Goal: Information Seeking & Learning: Check status

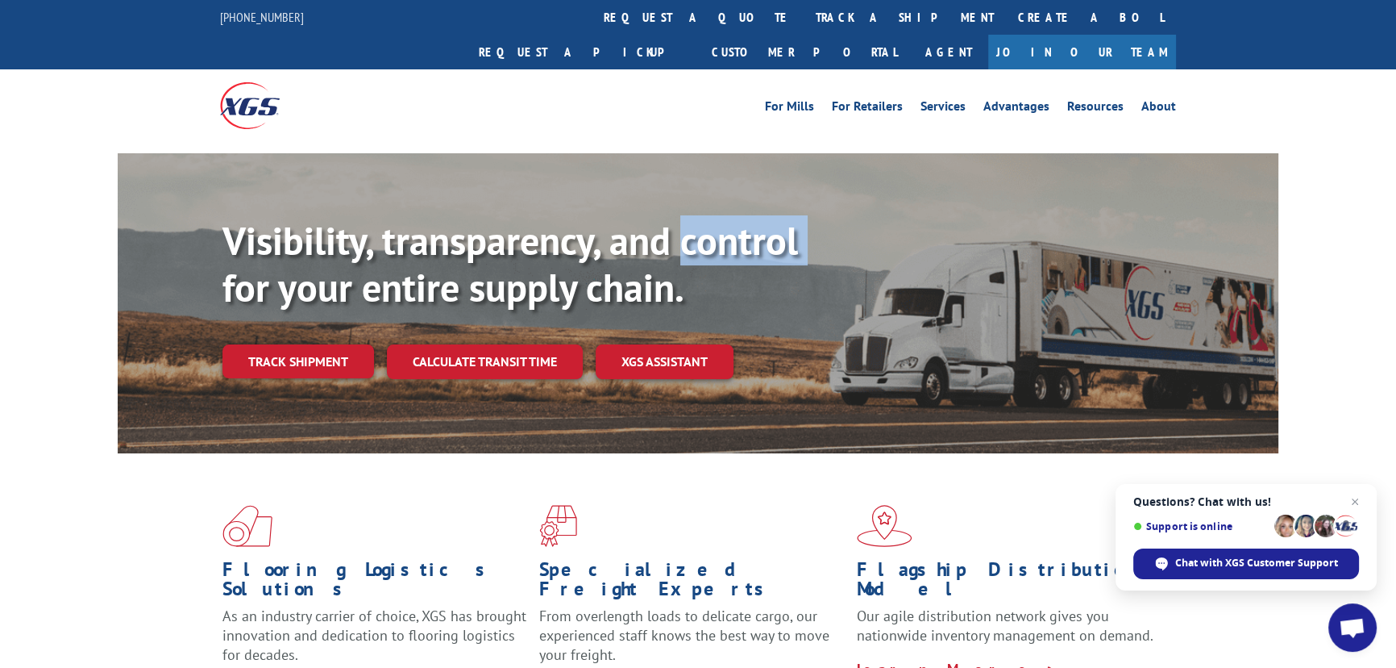
click at [319, 344] on link "Track shipment" at bounding box center [299, 361] width 152 height 34
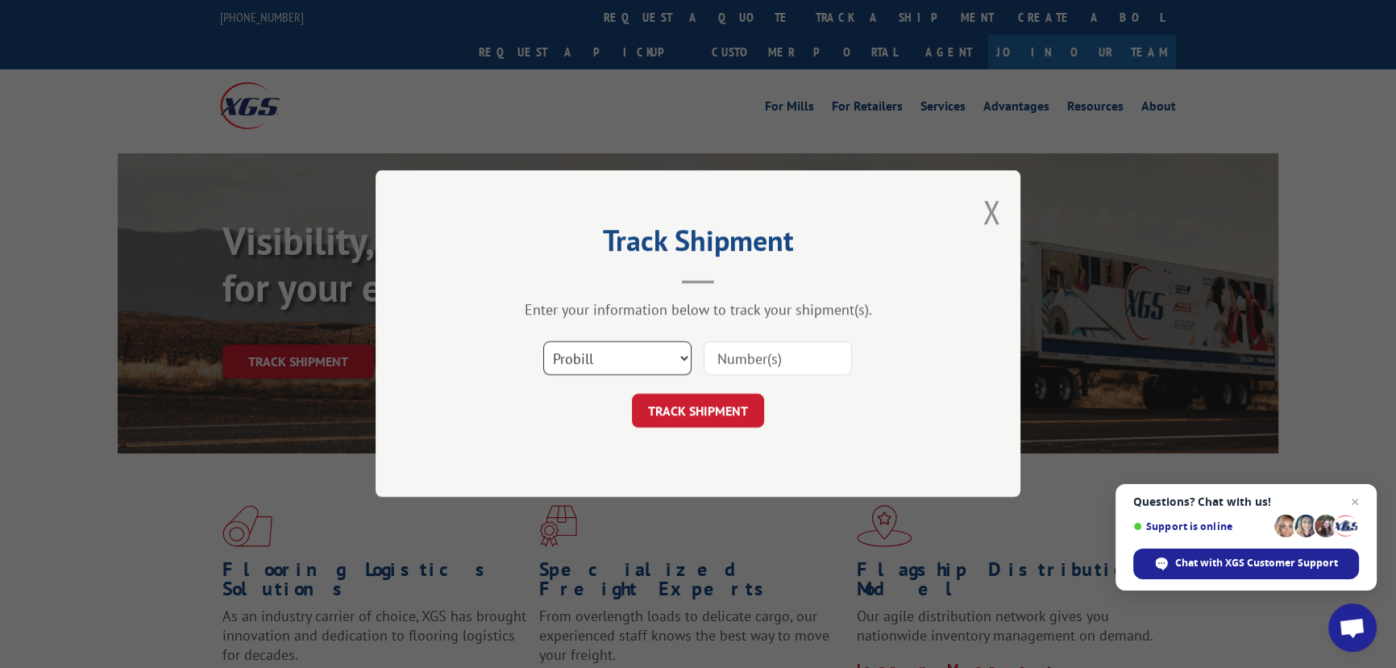
click at [594, 362] on select "Select category... Probill BOL PO" at bounding box center [617, 359] width 148 height 34
select select "po"
click at [543, 342] on select "Select category... Probill BOL PO" at bounding box center [617, 359] width 148 height 34
paste input "19509490"
type input "19509490"
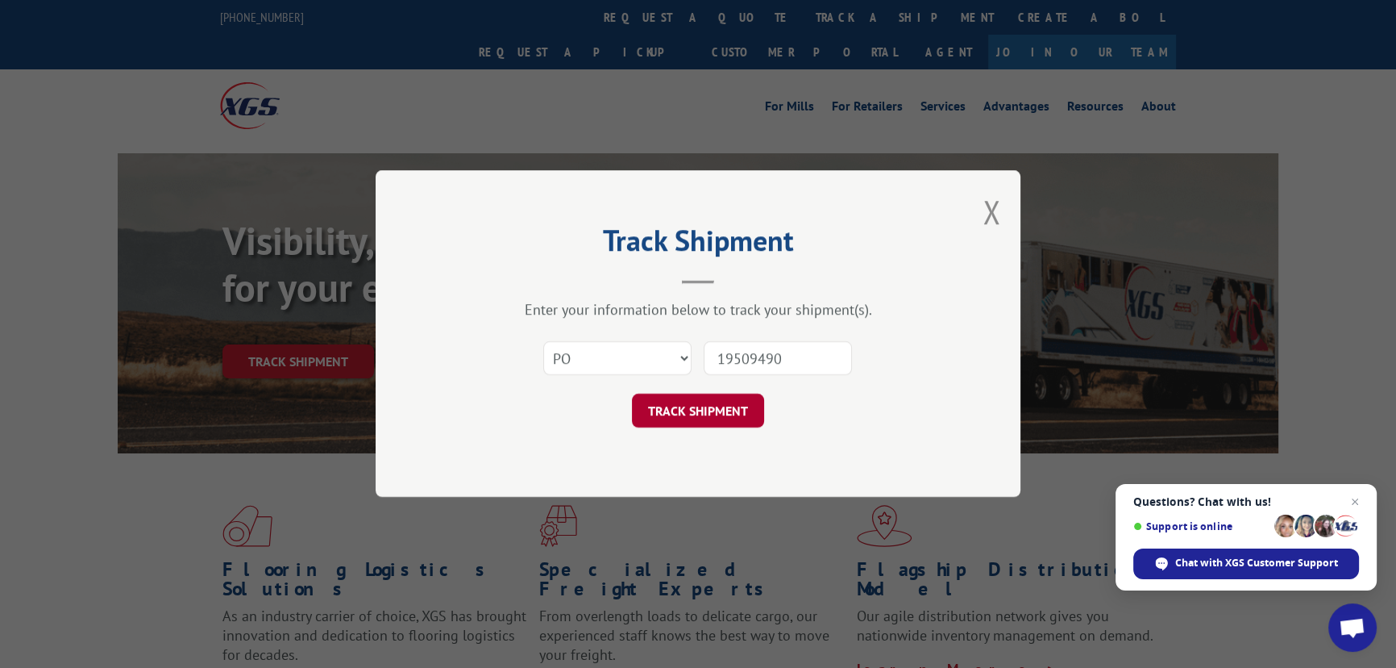
click at [687, 405] on button "TRACK SHIPMENT" at bounding box center [698, 411] width 132 height 34
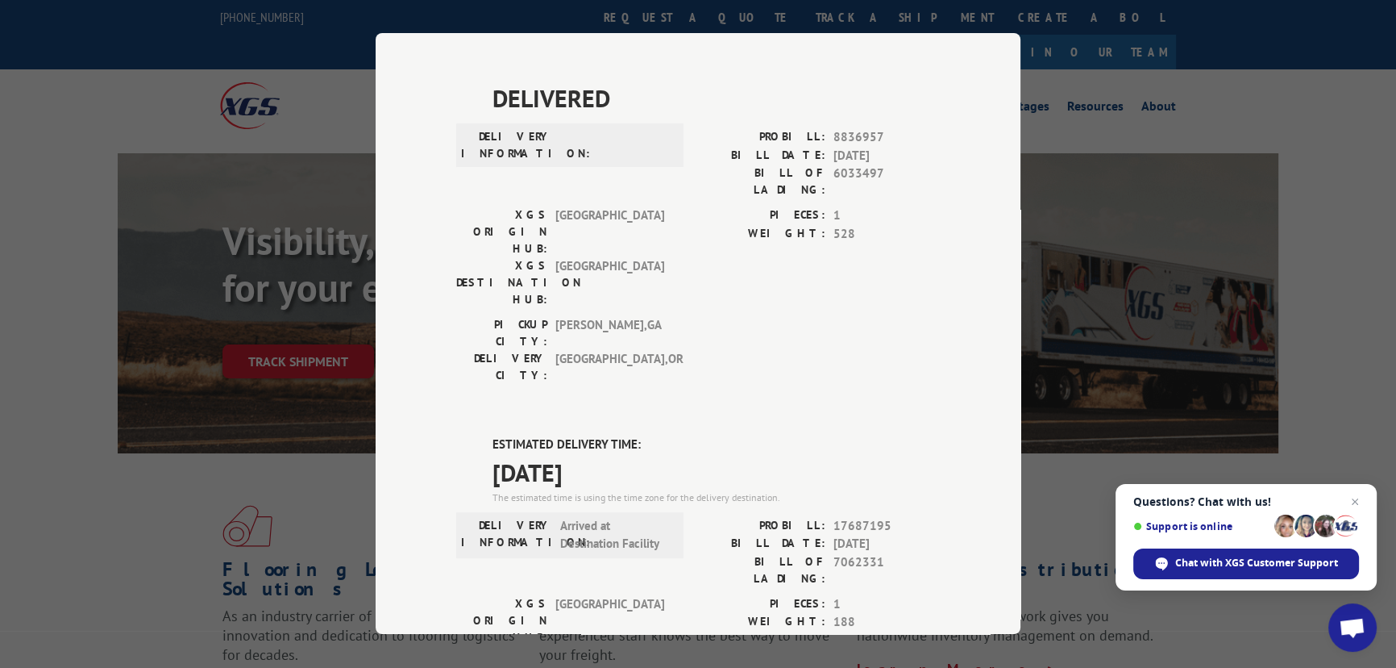
scroll to position [439, 0]
click at [1104, 456] on div "Track Shipment DELIVERED DELIVERY INFORMATION: PROBILL: 6949102 BILL DATE: [DAT…" at bounding box center [698, 334] width 1396 height 668
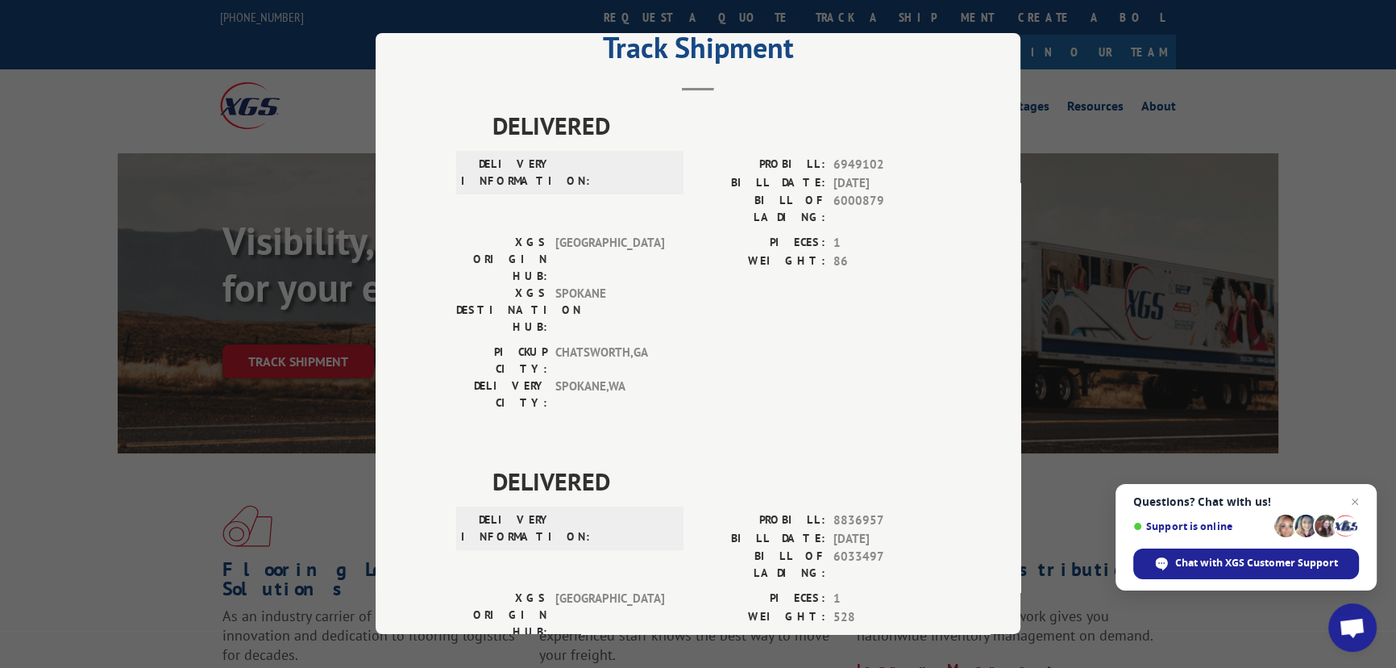
scroll to position [0, 0]
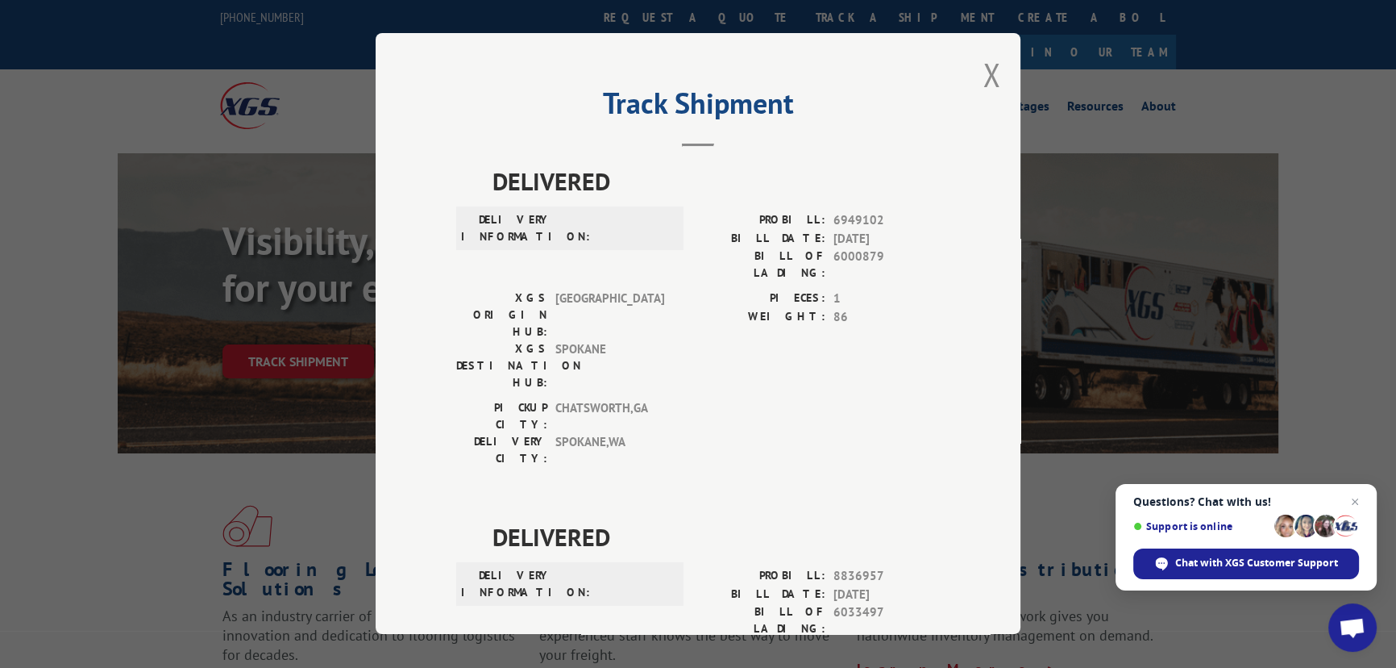
drag, startPoint x: 983, startPoint y: 73, endPoint x: 971, endPoint y: 75, distance: 12.3
click at [983, 73] on button "Close modal" at bounding box center [992, 74] width 18 height 43
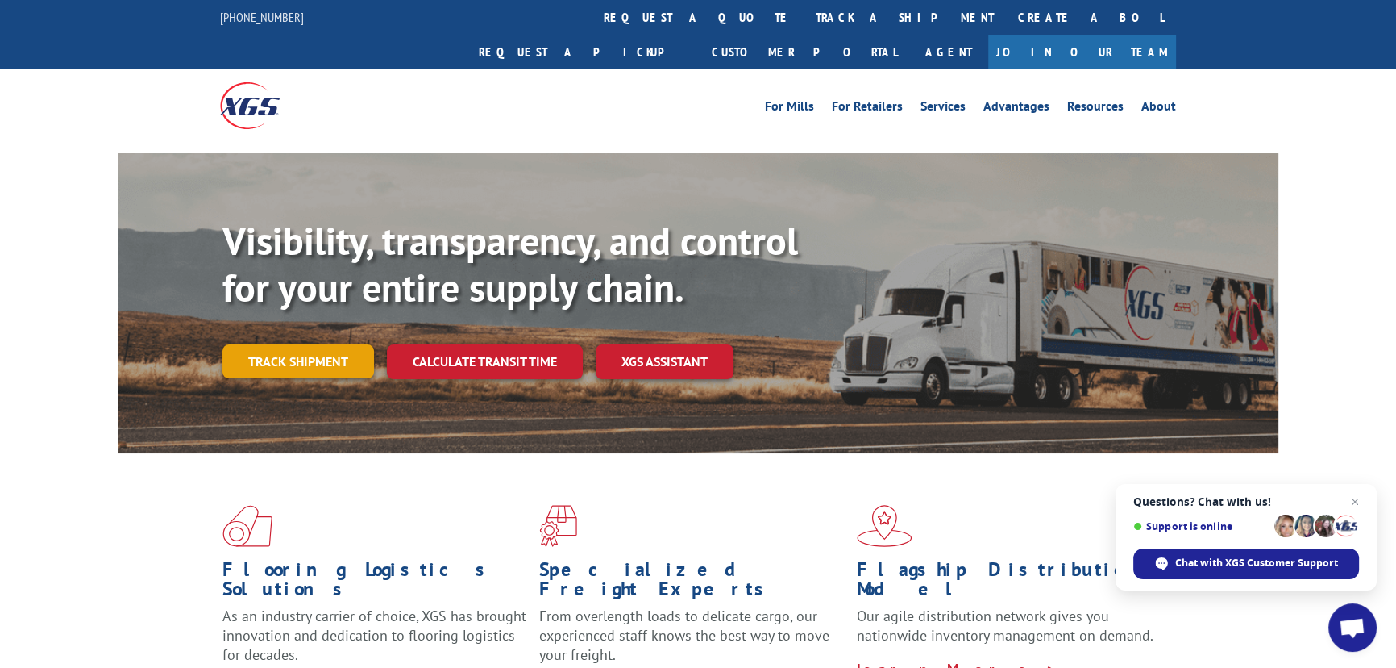
click at [298, 344] on link "Track shipment" at bounding box center [299, 361] width 152 height 34
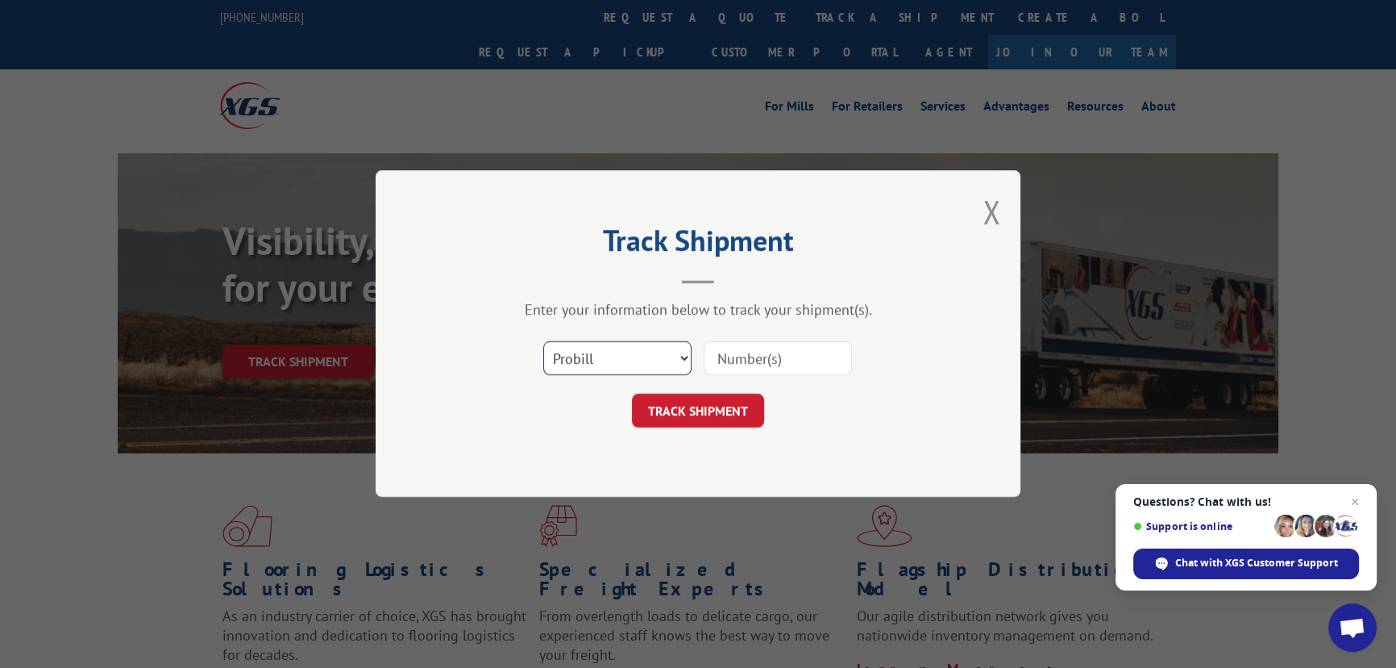
click at [598, 347] on select "Select category... Probill BOL PO" at bounding box center [617, 359] width 148 height 34
select select "po"
click at [543, 342] on select "Select category... Probill BOL PO" at bounding box center [617, 359] width 148 height 34
paste input "19509453"
type input "19509453"
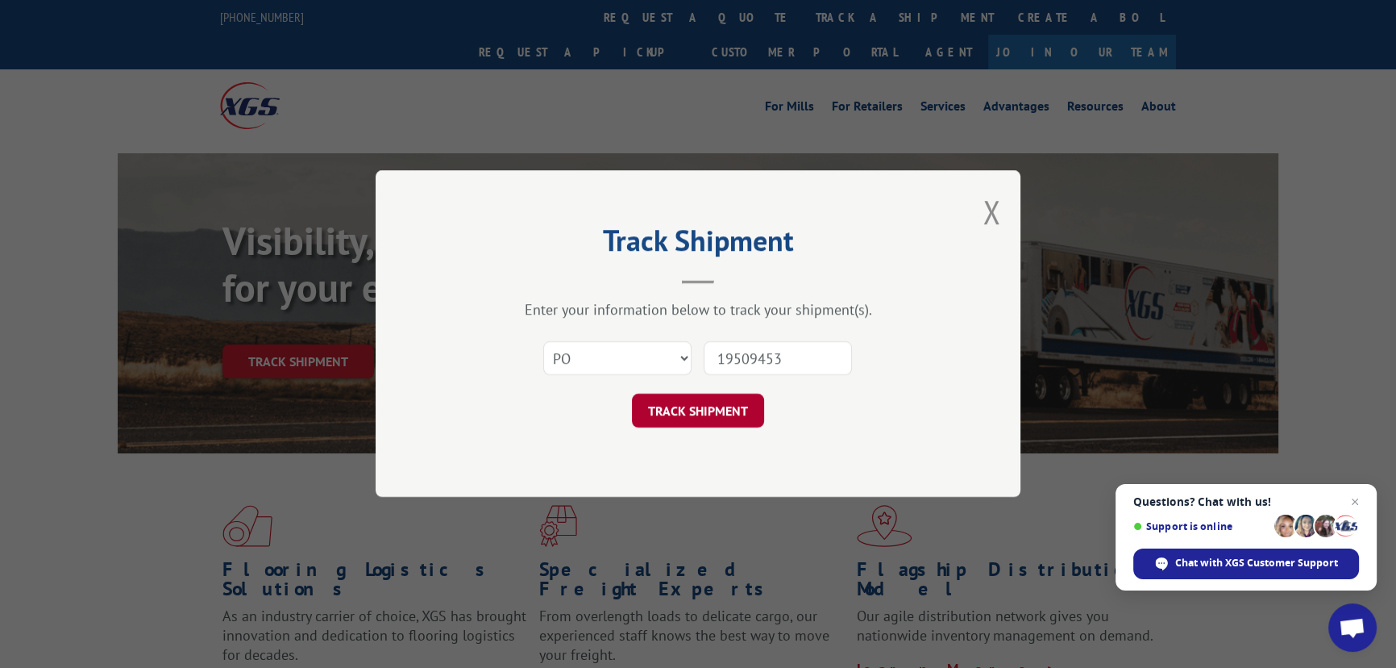
click at [708, 404] on button "TRACK SHIPMENT" at bounding box center [698, 411] width 132 height 34
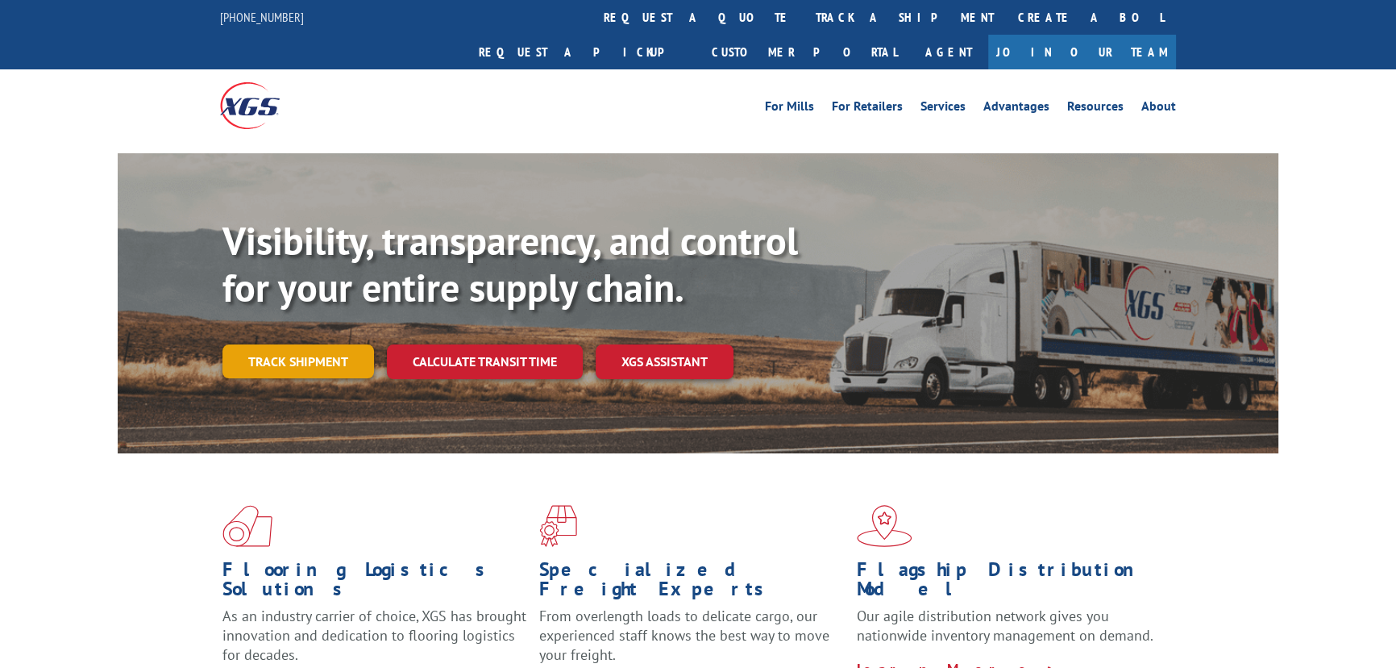
click at [307, 344] on link "Track shipment" at bounding box center [299, 361] width 152 height 34
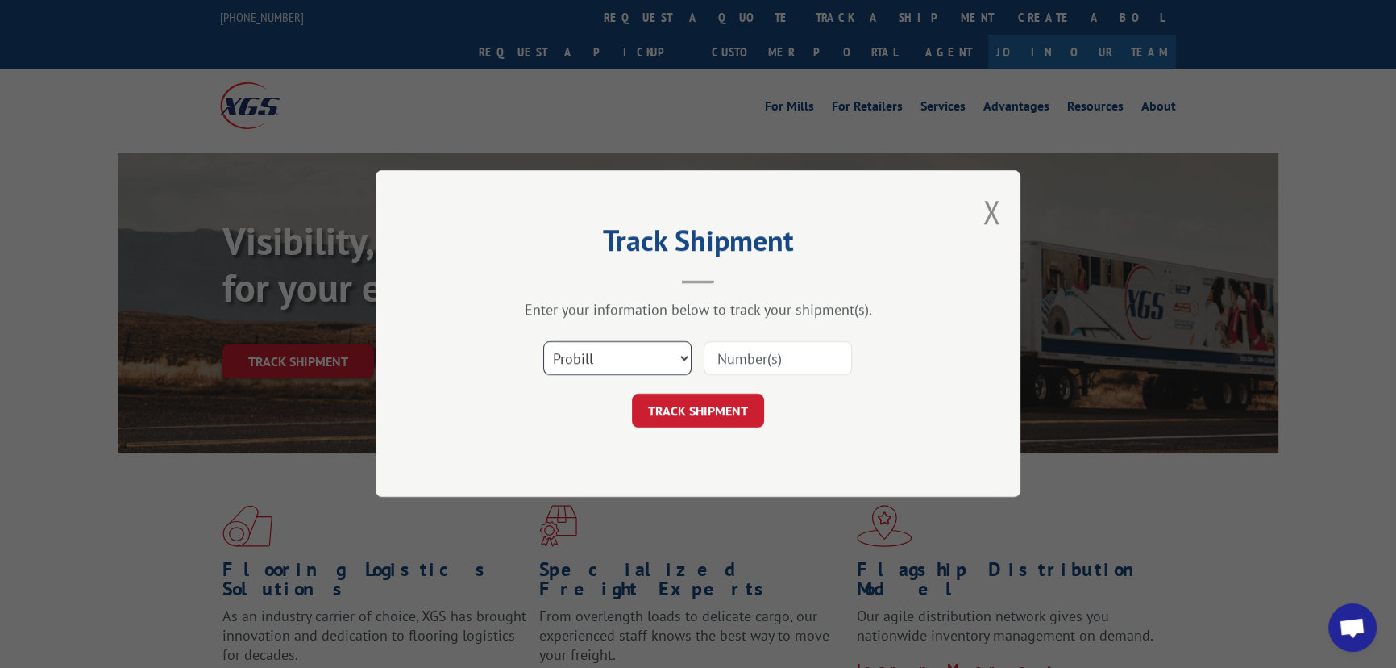
click at [590, 356] on select "Select category... Probill BOL PO" at bounding box center [617, 359] width 148 height 34
select select "po"
click at [543, 342] on select "Select category... Probill BOL PO" at bounding box center [617, 359] width 148 height 34
paste input "19509486"
type input "19509486"
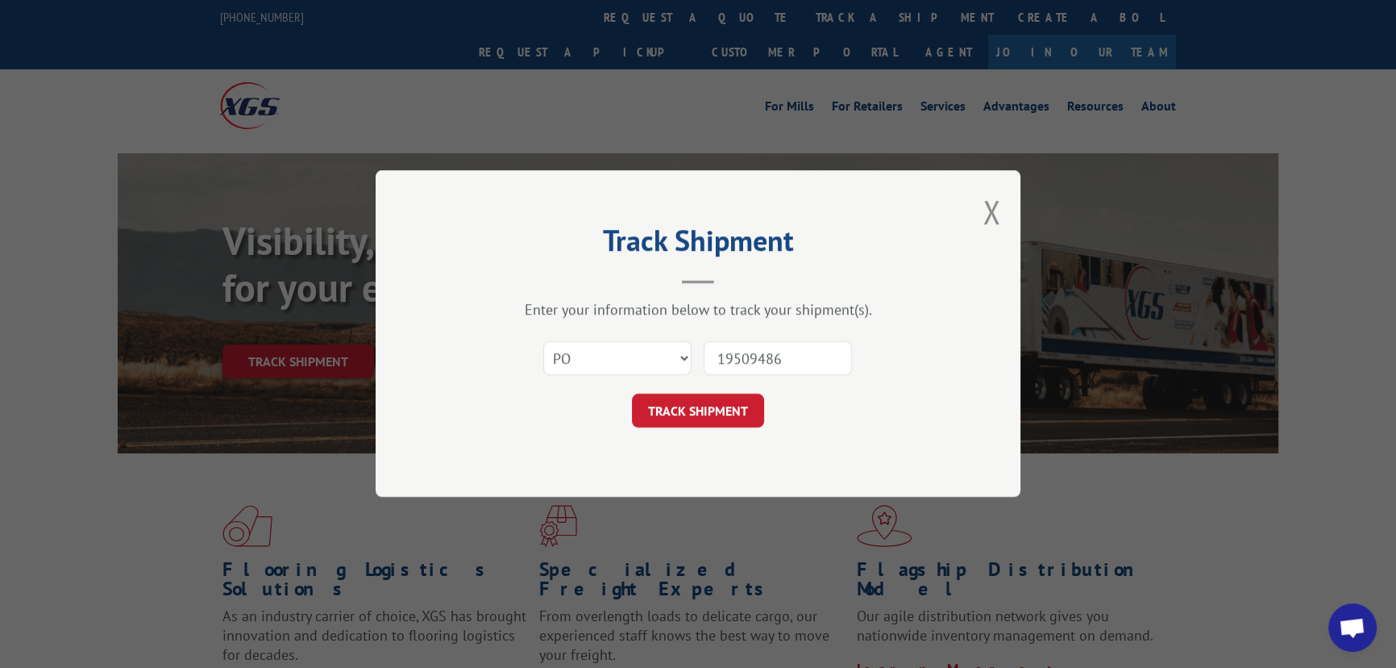
click at [717, 402] on button "TRACK SHIPMENT" at bounding box center [698, 411] width 132 height 34
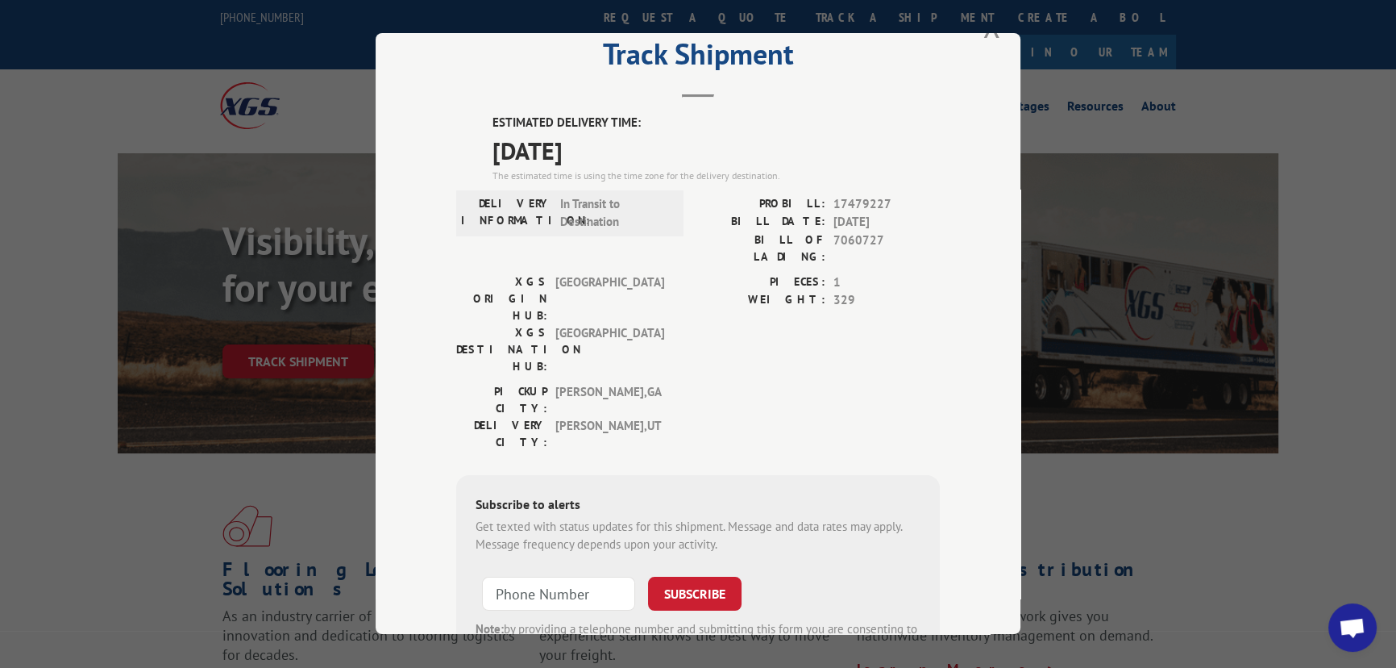
scroll to position [73, 0]
